Goal: Task Accomplishment & Management: Use online tool/utility

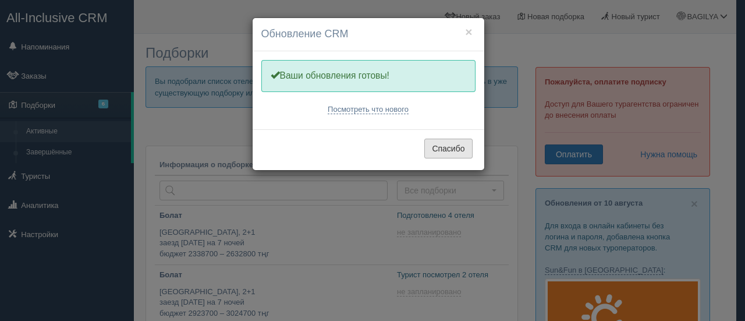
click at [447, 146] on button "Спасибо" at bounding box center [448, 149] width 48 height 20
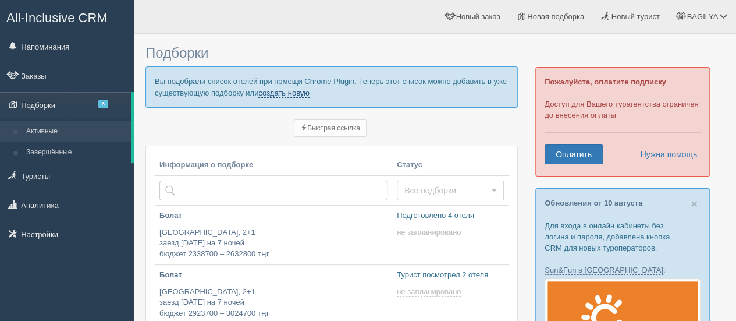
click at [291, 94] on link "создать новую" at bounding box center [283, 92] width 51 height 9
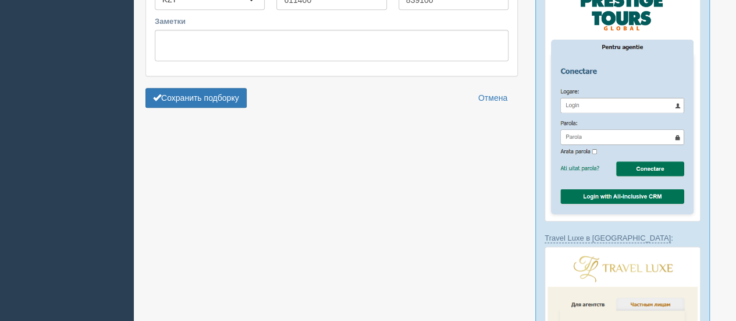
scroll to position [640, 0]
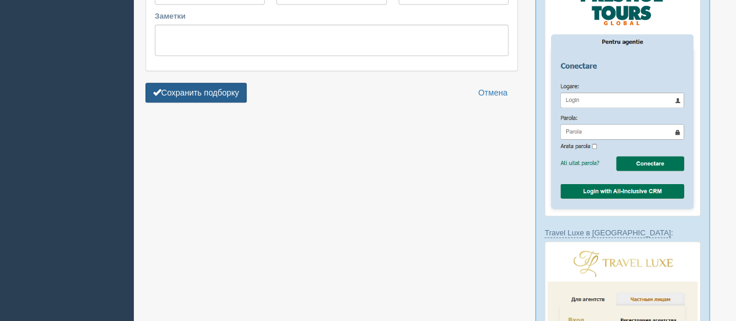
click at [207, 90] on button "Сохранить подборку" at bounding box center [196, 93] width 101 height 20
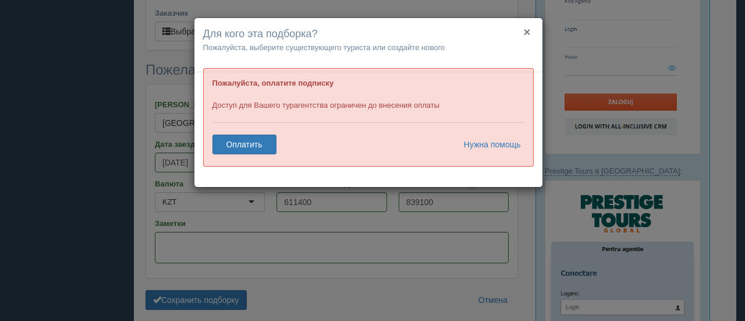
click at [526, 32] on button "×" at bounding box center [526, 32] width 7 height 12
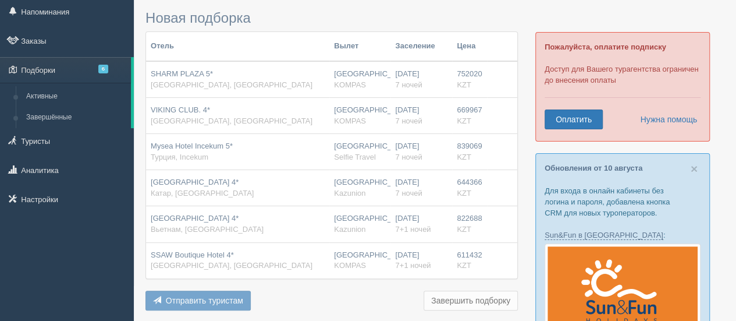
scroll to position [26, 0]
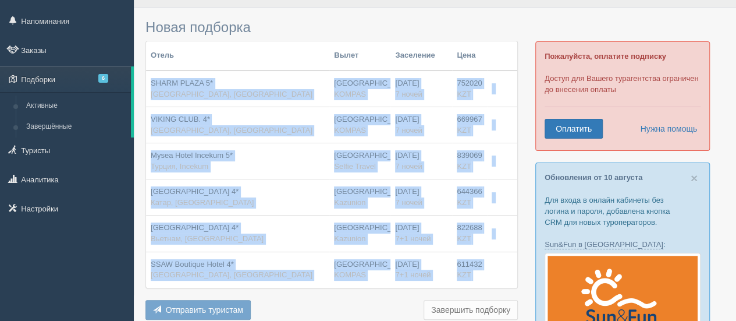
drag, startPoint x: 148, startPoint y: 76, endPoint x: 487, endPoint y: 270, distance: 390.1
click at [488, 271] on tbody "SHARM PLAZA 5* [GEOGRAPHIC_DATA], [GEOGRAPHIC_DATA] [GEOGRAPHIC_DATA] KOMPAS [D…" at bounding box center [331, 178] width 371 height 217
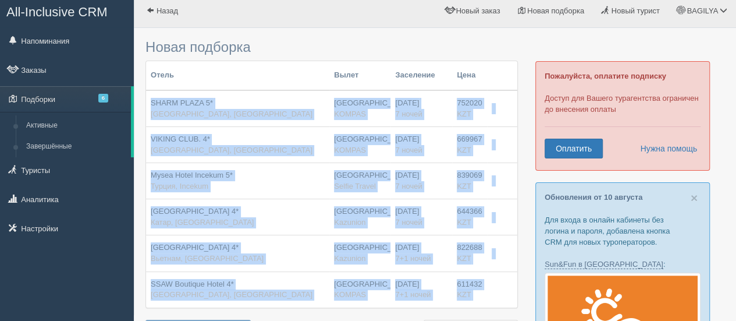
scroll to position [0, 0]
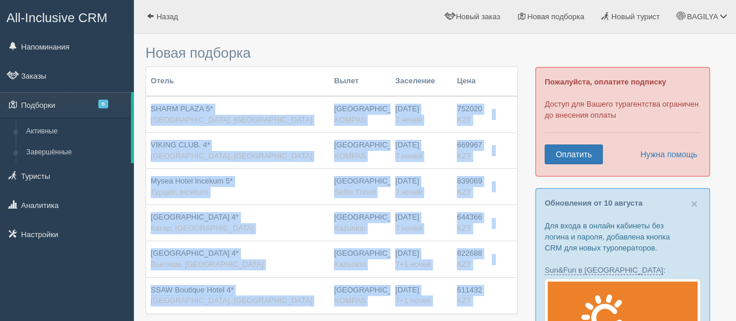
copy tbody "LOREM IPSUM 5* Dolors, Amet-con-Adip Elitse DOEIUS 48.95.6145 7 tempo 191785 IN…"
